Goal: Information Seeking & Learning: Learn about a topic

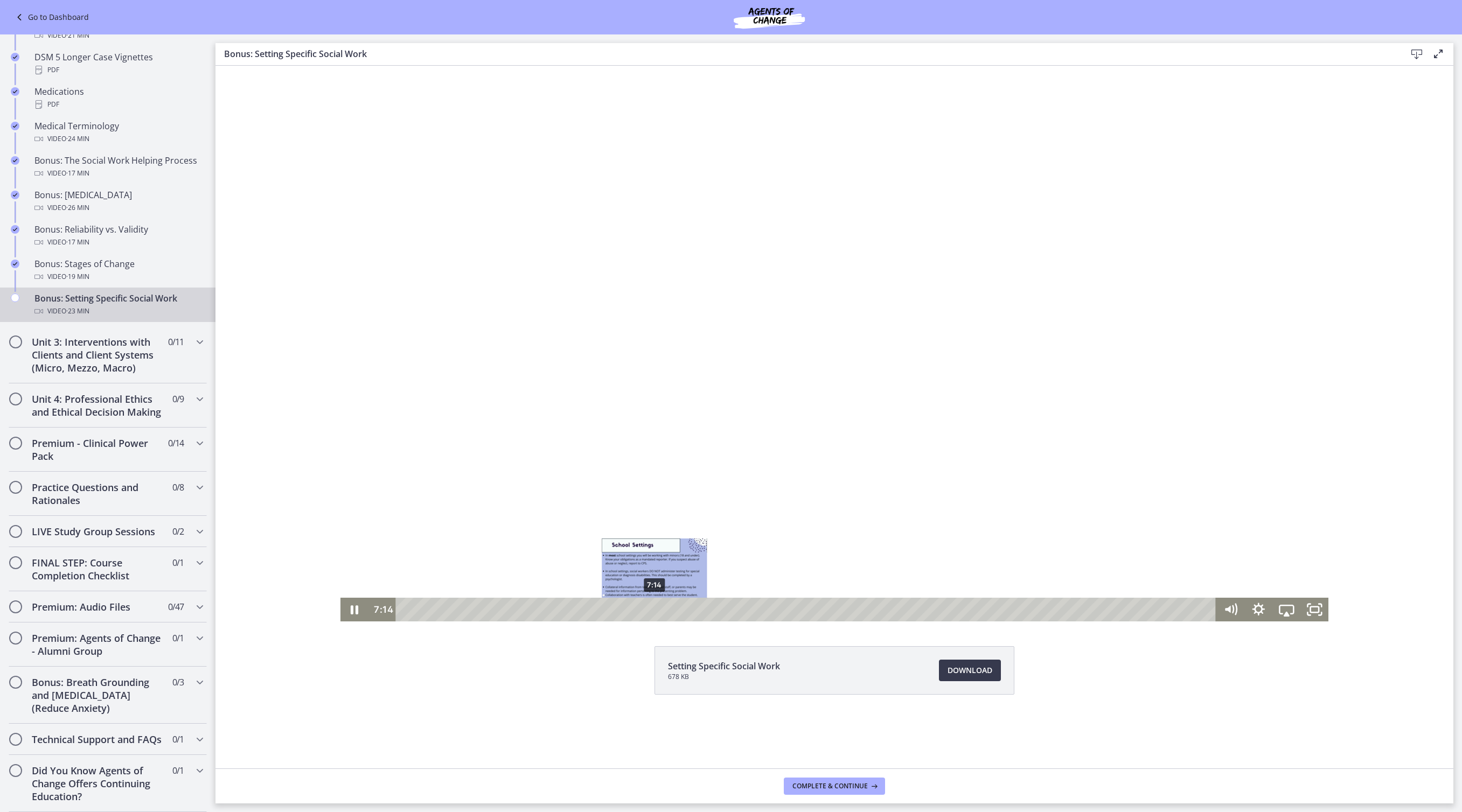
click at [633, 605] on div "7:14" at bounding box center [808, 609] width 803 height 23
click at [598, 612] on div "6:14" at bounding box center [808, 609] width 803 height 23
click at [579, 612] on div "5:42" at bounding box center [808, 609] width 803 height 23
click at [553, 610] on div "4:55" at bounding box center [808, 609] width 803 height 23
click at [514, 608] on div "3:47" at bounding box center [808, 609] width 803 height 23
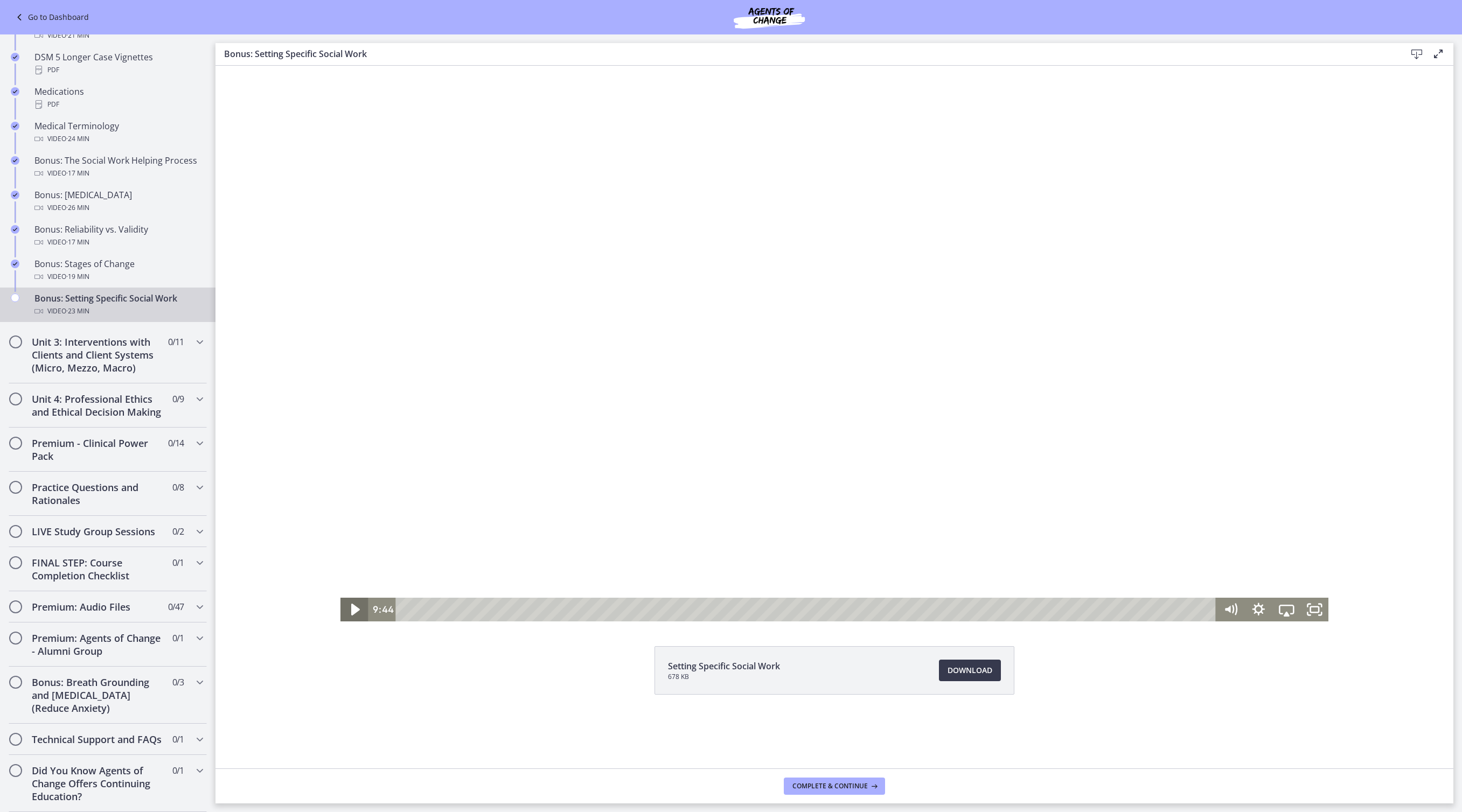
click at [351, 610] on icon "Play Video" at bounding box center [356, 609] width 9 height 12
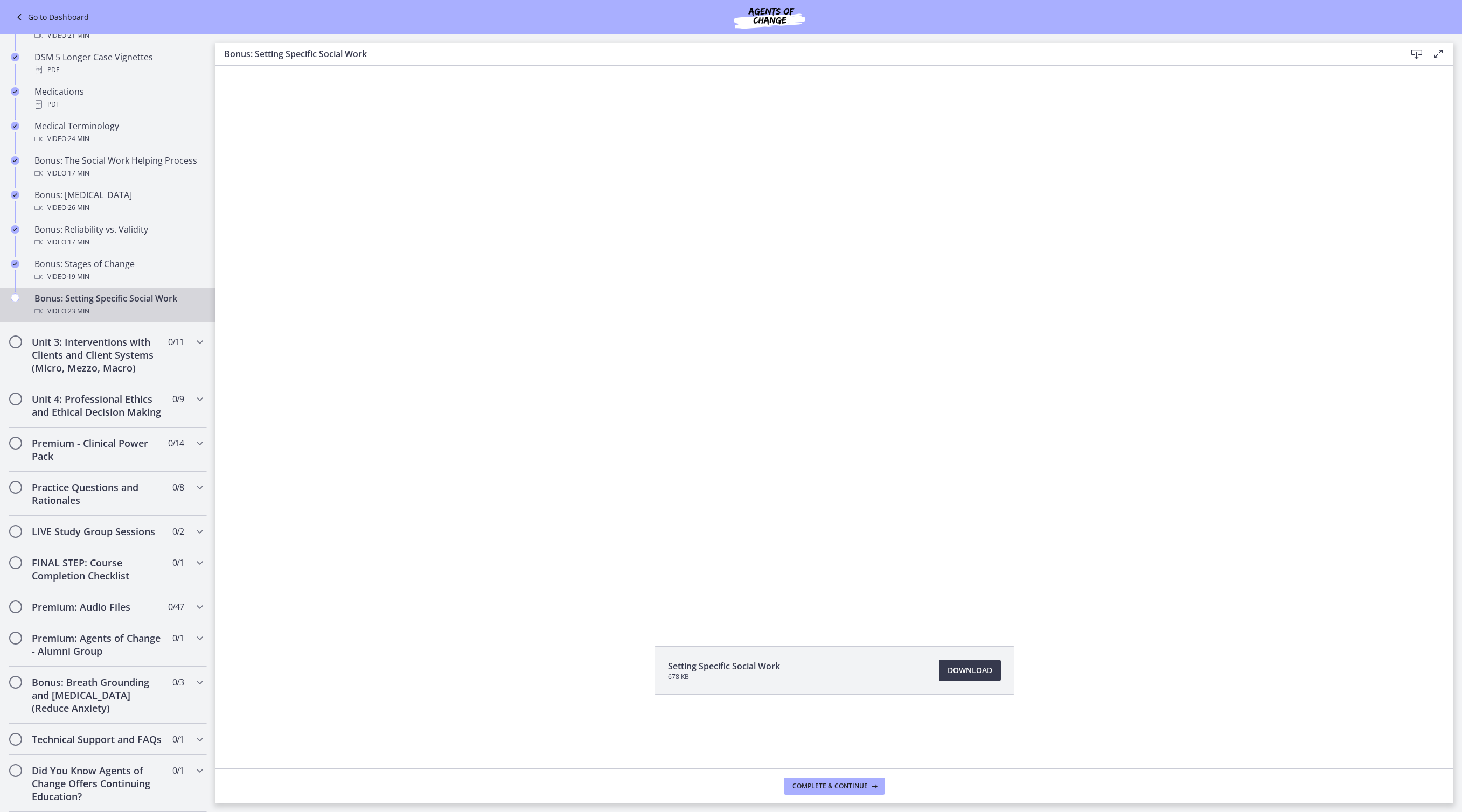
click at [340, 609] on button "Pause" at bounding box center [354, 609] width 28 height 23
click at [340, 609] on button "Play Video" at bounding box center [354, 609] width 28 height 23
click at [340, 609] on button "Pause" at bounding box center [354, 609] width 28 height 23
click at [340, 609] on button "Play Video" at bounding box center [354, 609] width 28 height 23
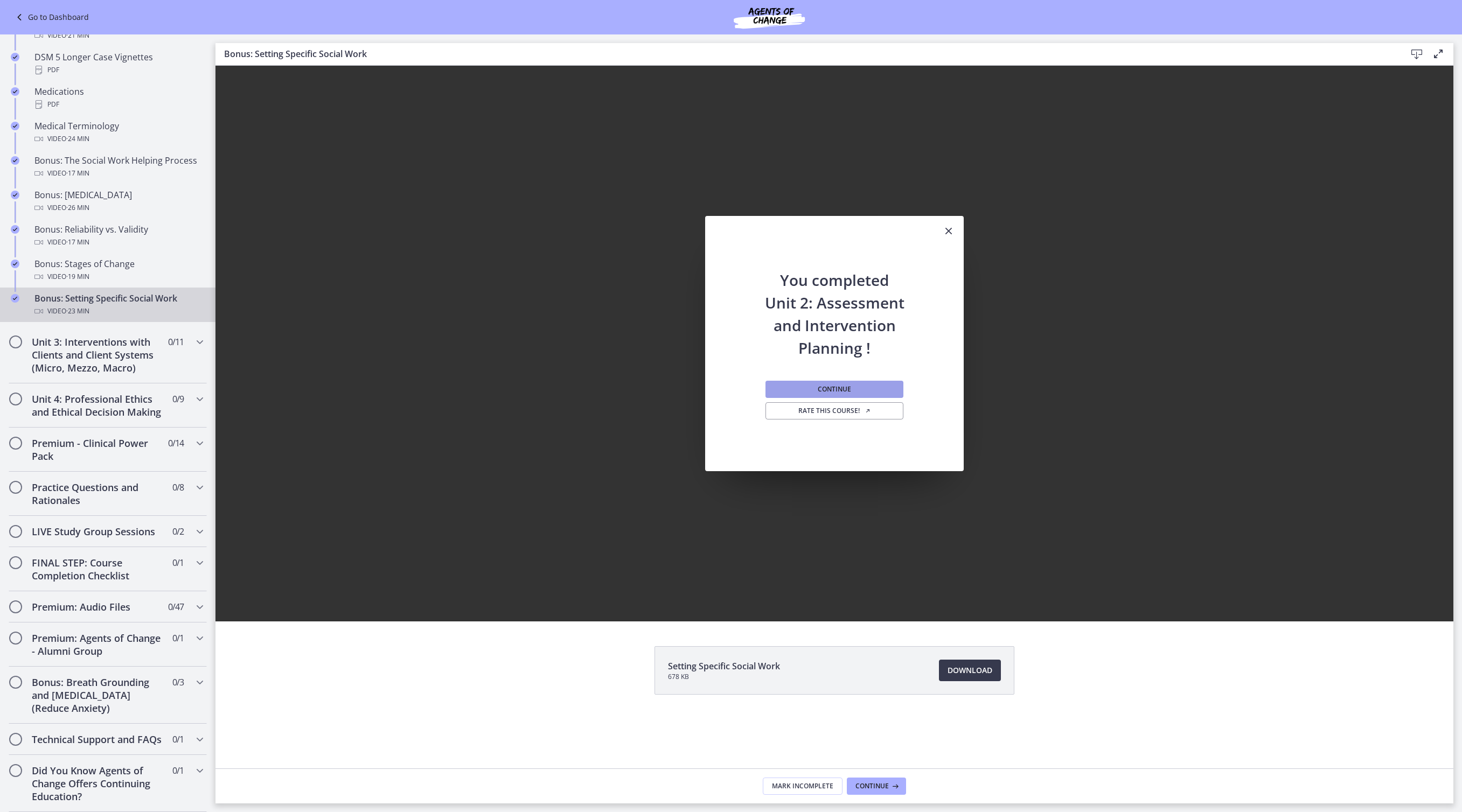
click at [841, 391] on span "Continue" at bounding box center [834, 390] width 34 height 9
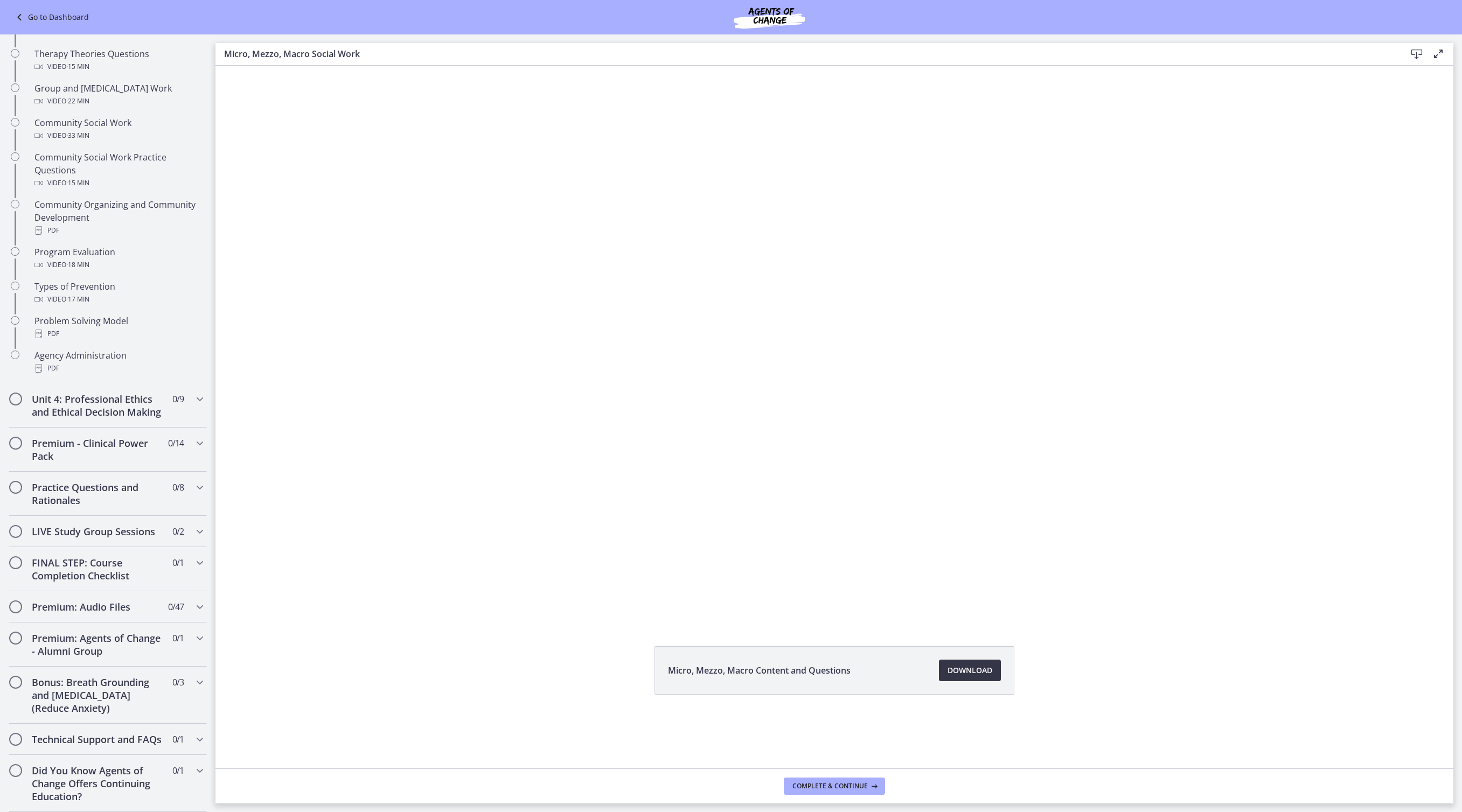
click at [988, 677] on span "Download Opens in a new window" at bounding box center [970, 670] width 45 height 13
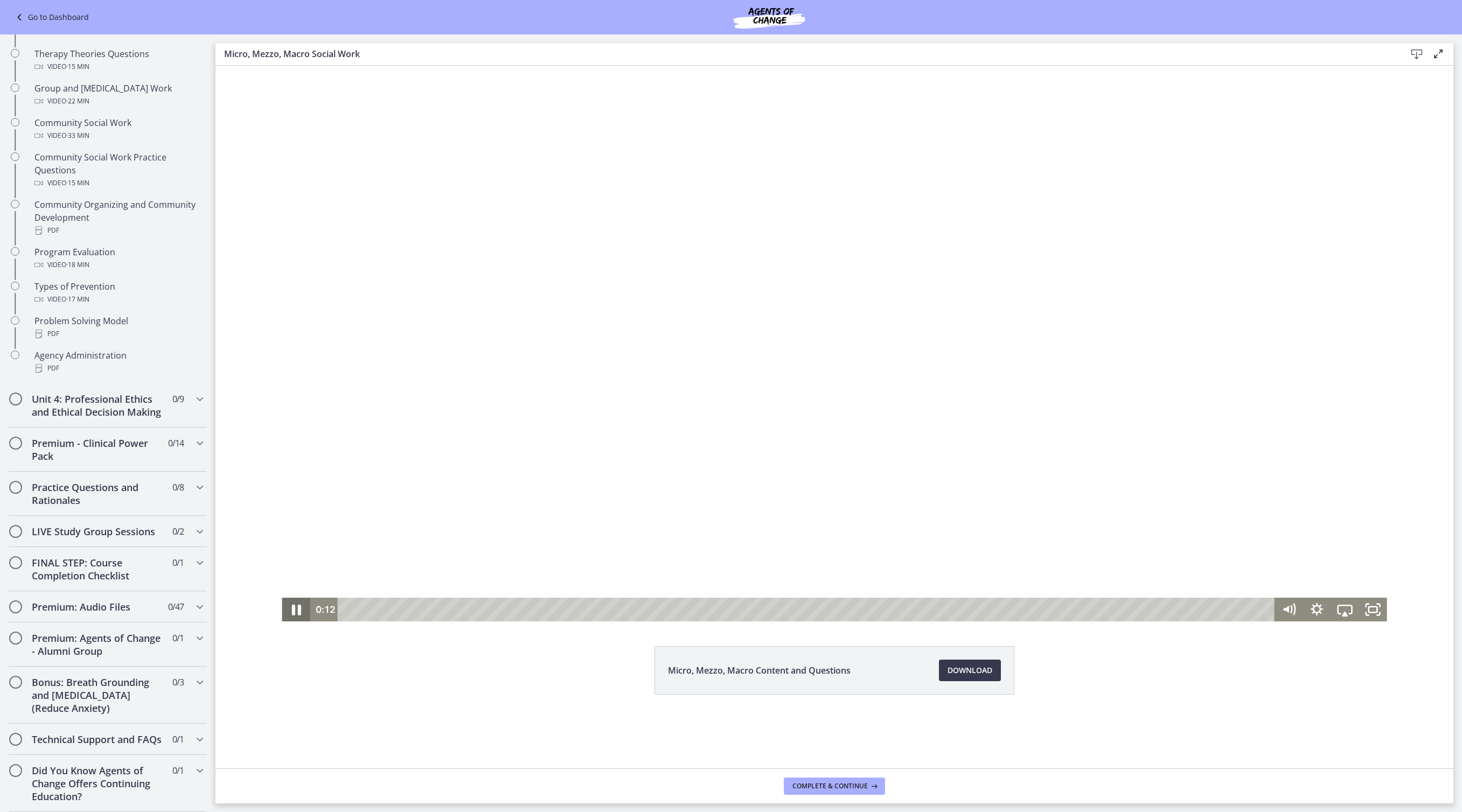
click at [279, 606] on icon "Pause" at bounding box center [295, 610] width 34 height 28
click at [293, 610] on icon "Play Video" at bounding box center [297, 609] width 9 height 12
click at [292, 613] on icon "Pause" at bounding box center [296, 610] width 8 height 9
click at [294, 613] on icon "Play Video" at bounding box center [297, 609] width 7 height 9
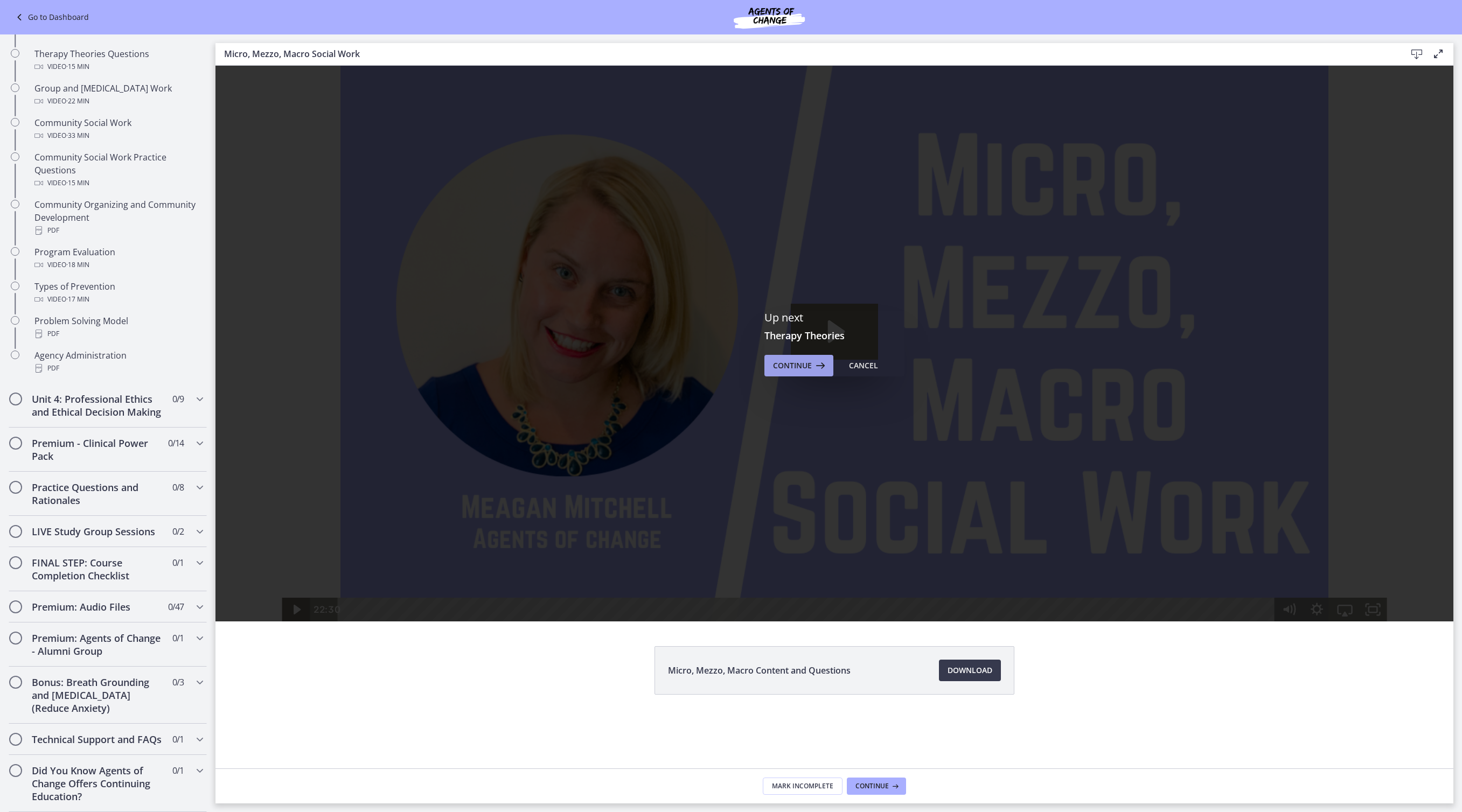
click at [820, 372] on icon at bounding box center [819, 366] width 15 height 13
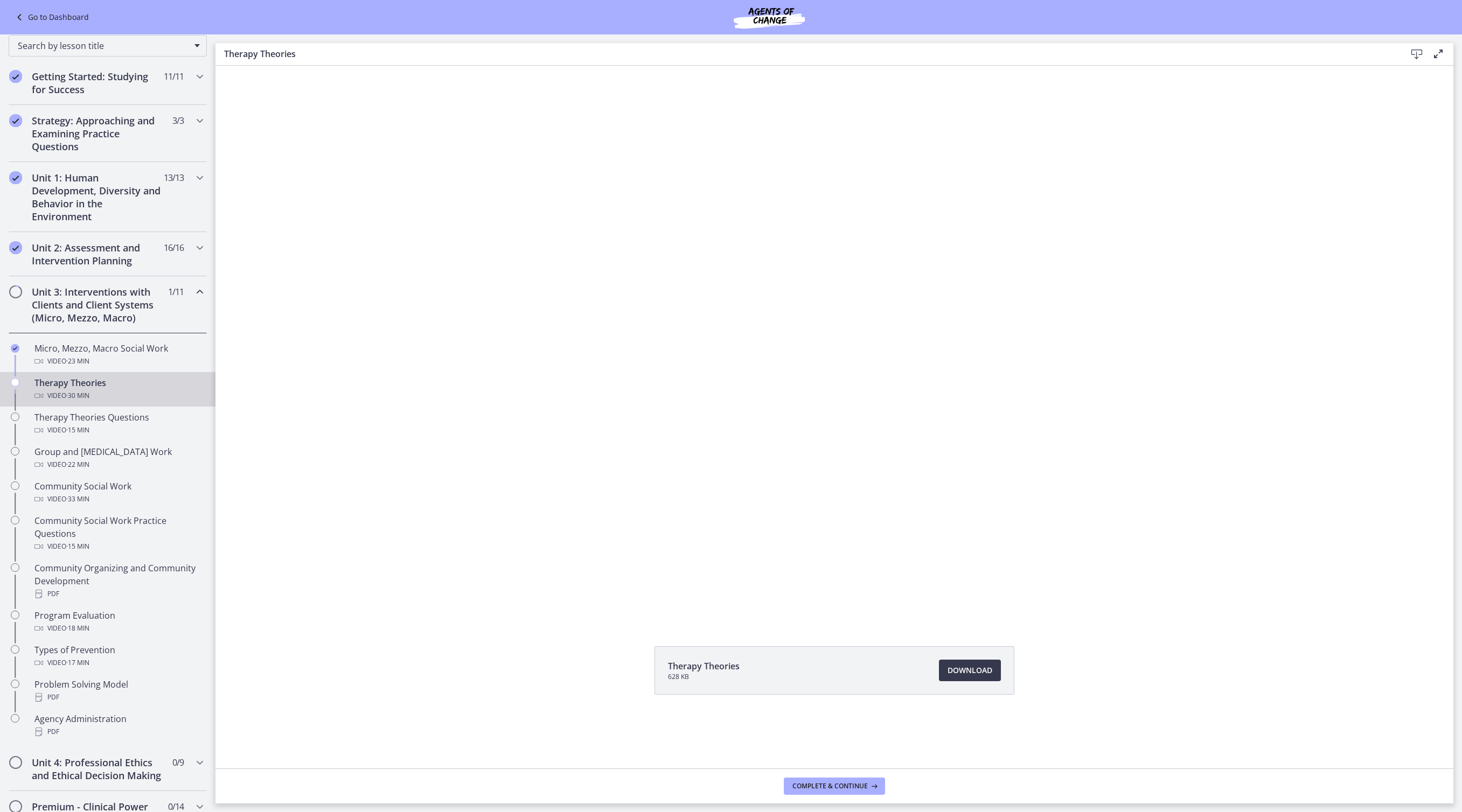
scroll to position [2, 0]
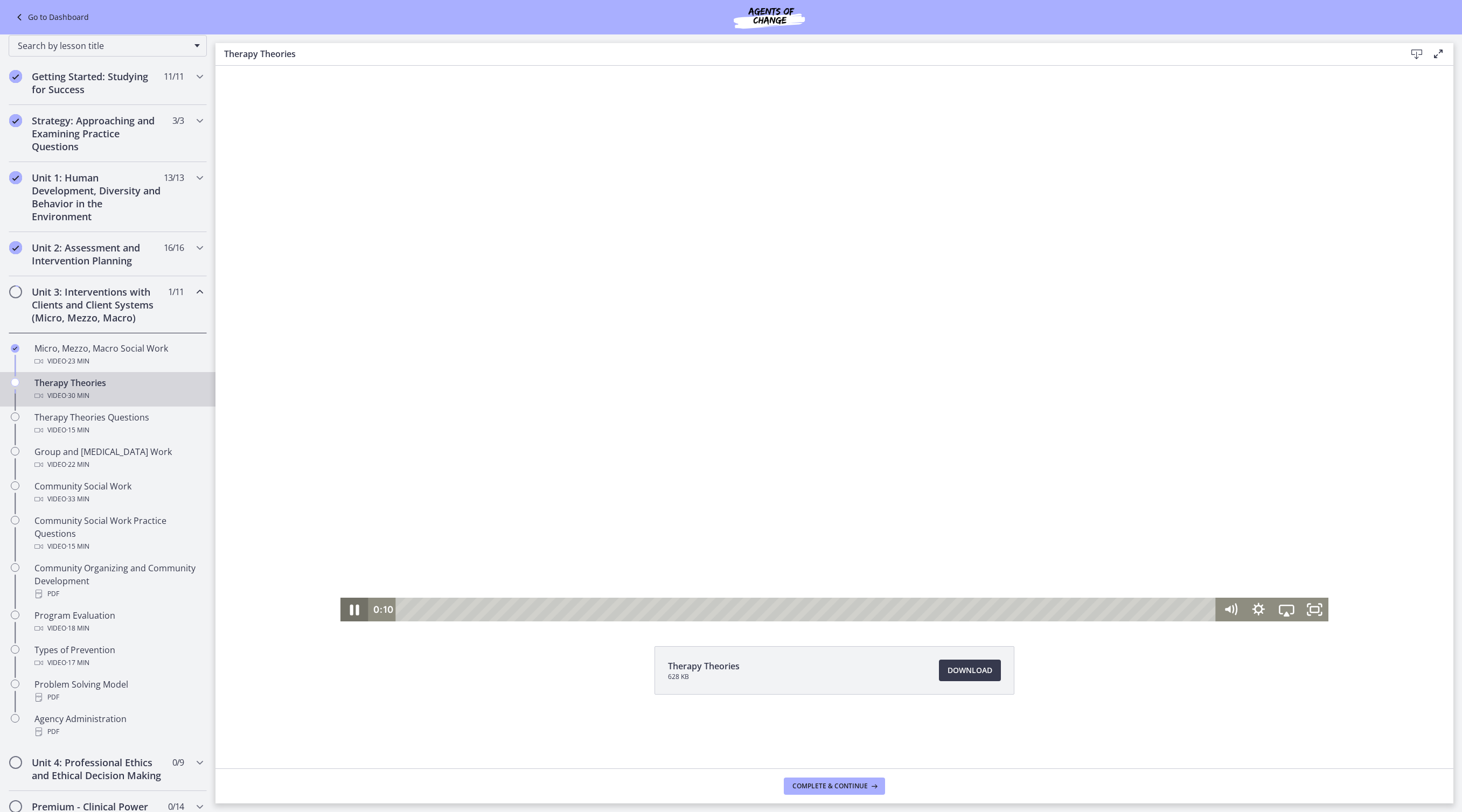
click at [337, 610] on icon "Pause" at bounding box center [354, 610] width 34 height 28
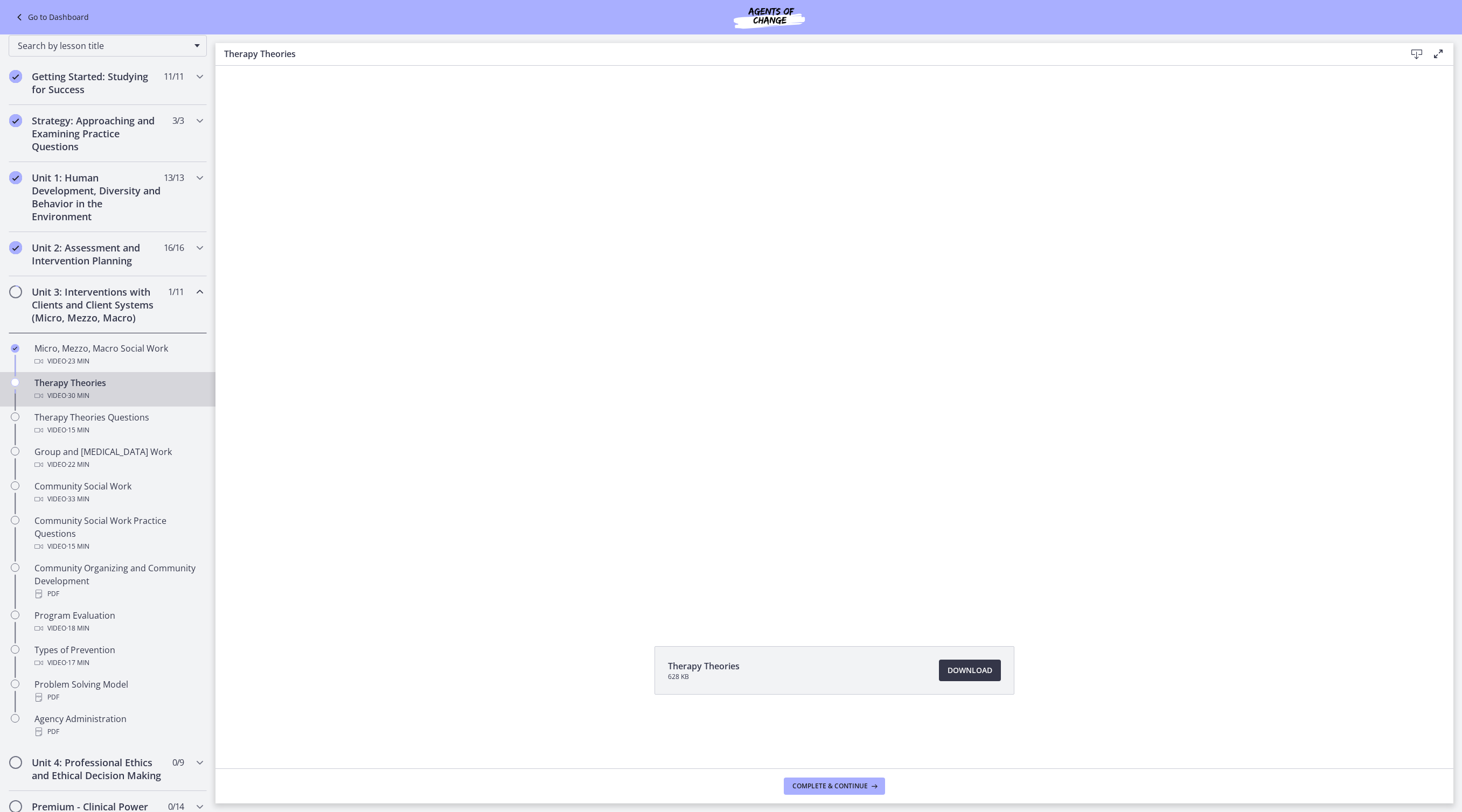
click at [974, 681] on link "Download Opens in a new window" at bounding box center [970, 670] width 62 height 22
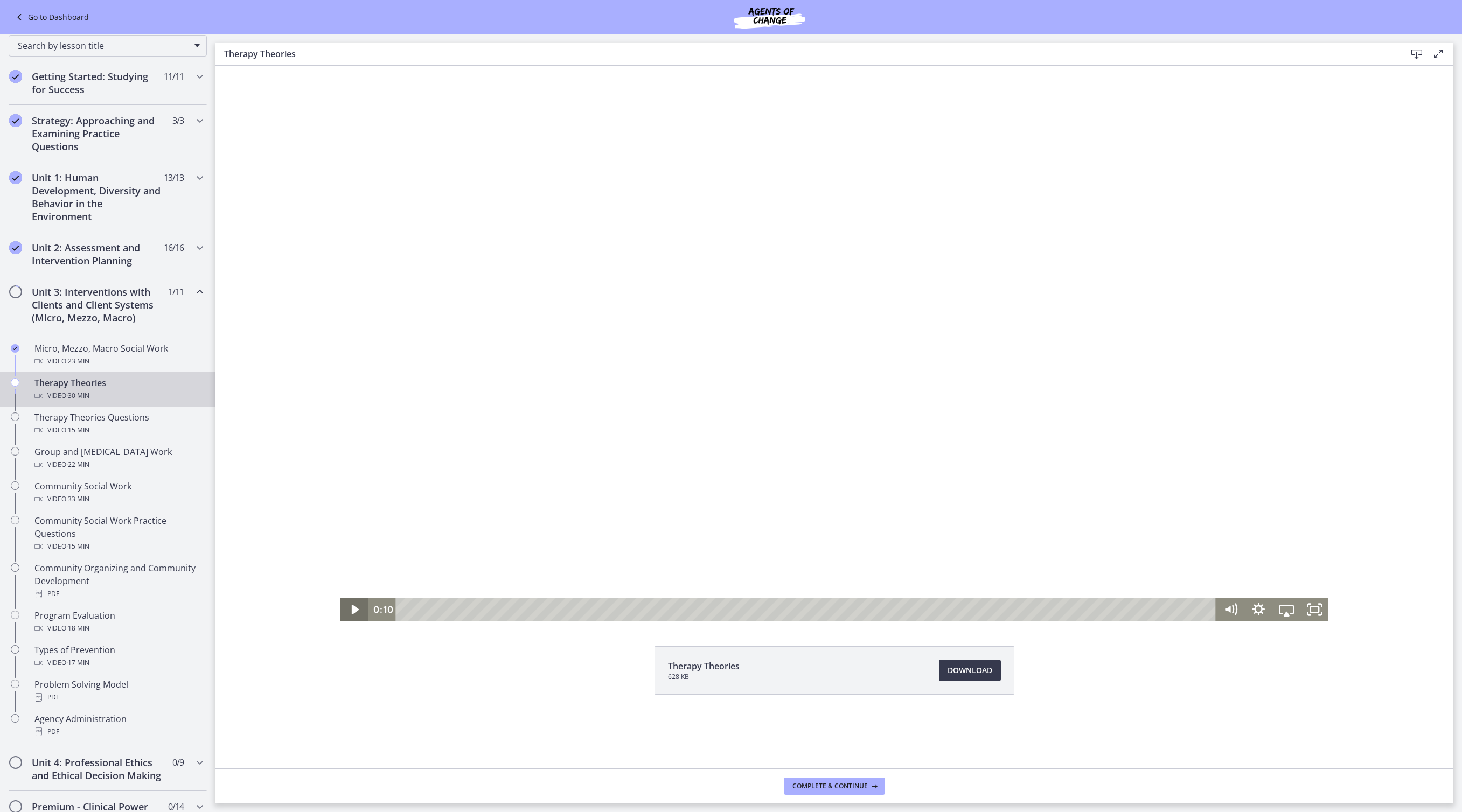
click at [352, 607] on icon "Play Video" at bounding box center [355, 609] width 7 height 9
click at [340, 605] on icon "Pause" at bounding box center [354, 609] width 28 height 23
click at [342, 604] on icon "Play Video" at bounding box center [356, 609] width 28 height 23
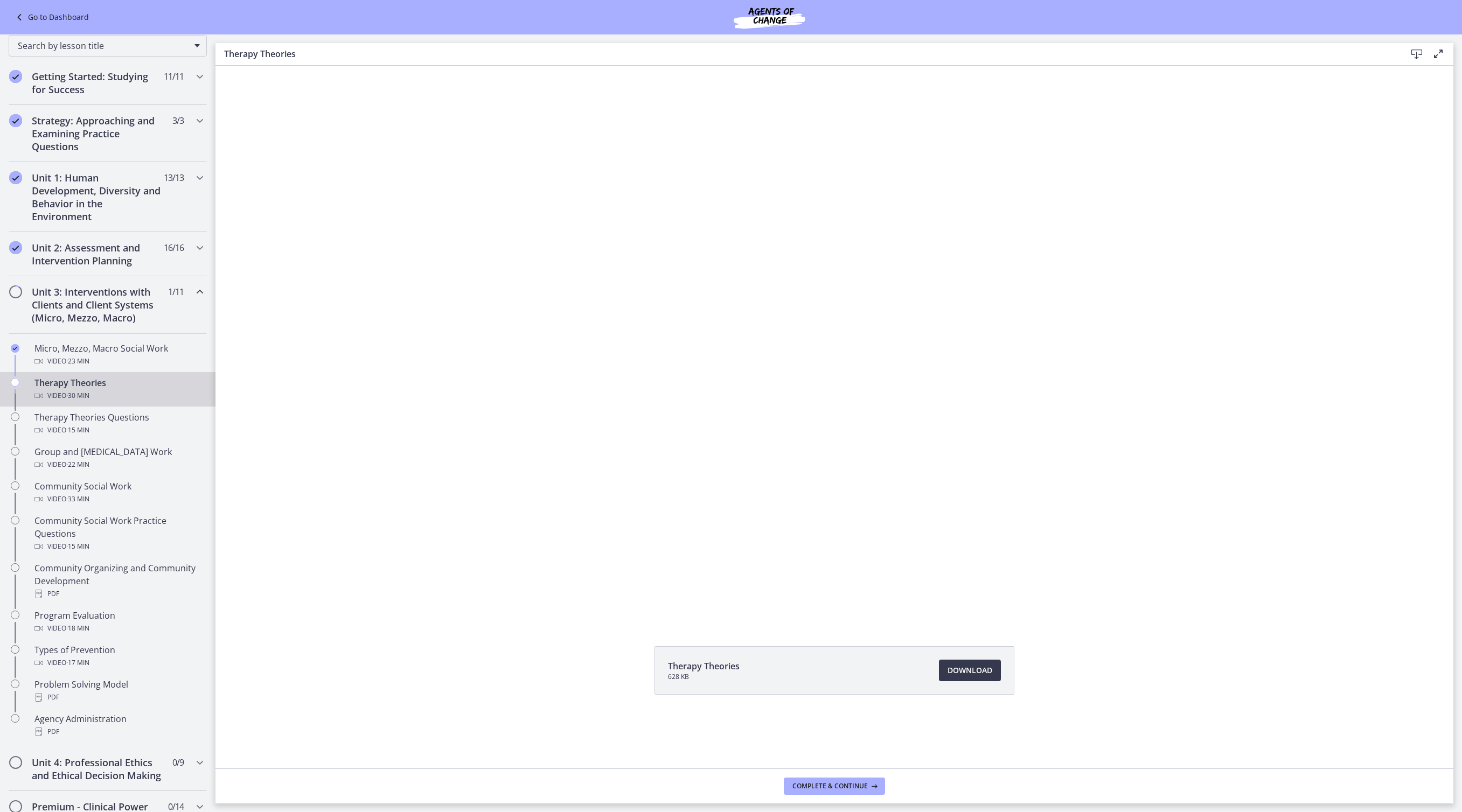
scroll to position [0, 0]
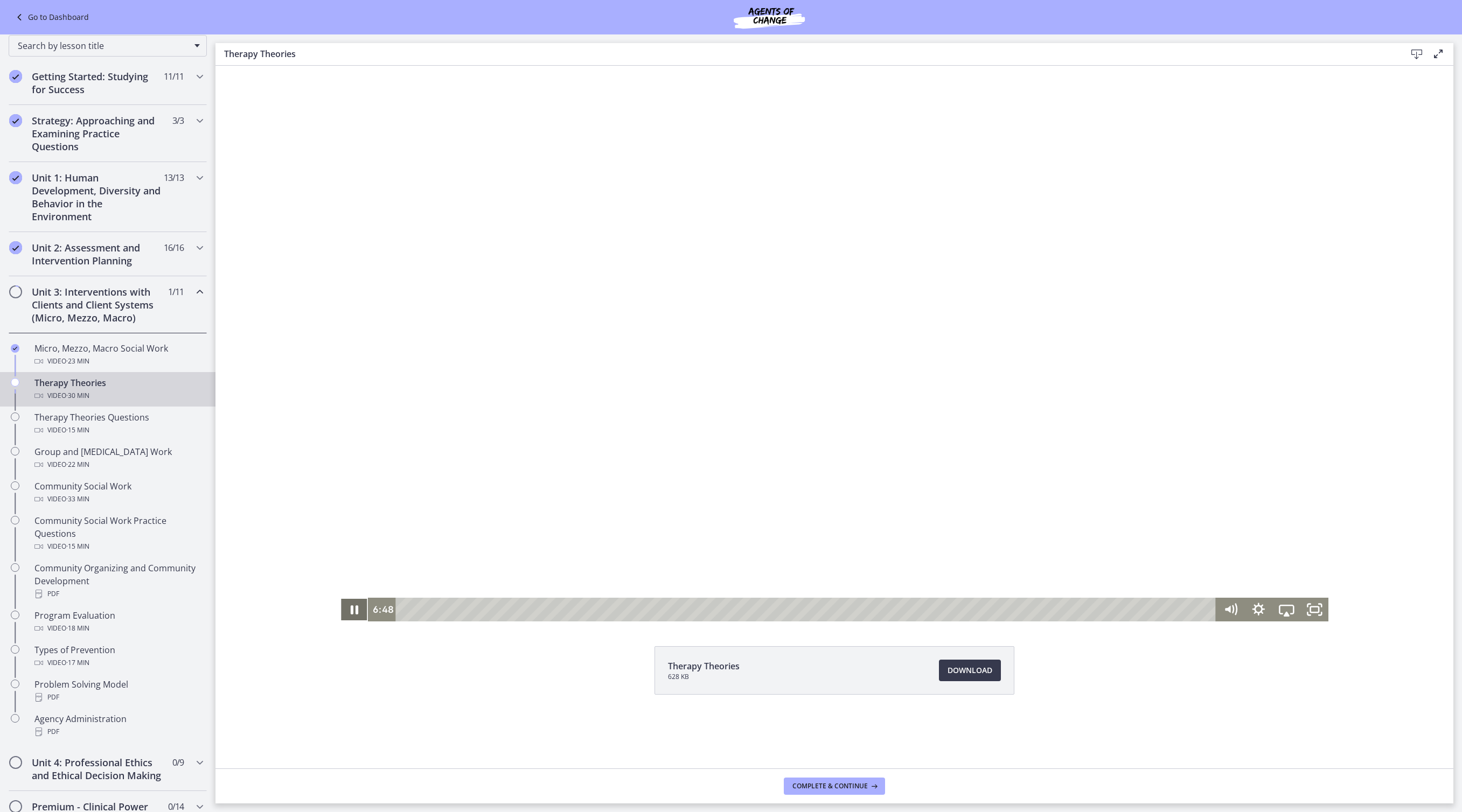
click at [340, 612] on icon "Pause" at bounding box center [354, 609] width 28 height 23
